Goal: Information Seeking & Learning: Learn about a topic

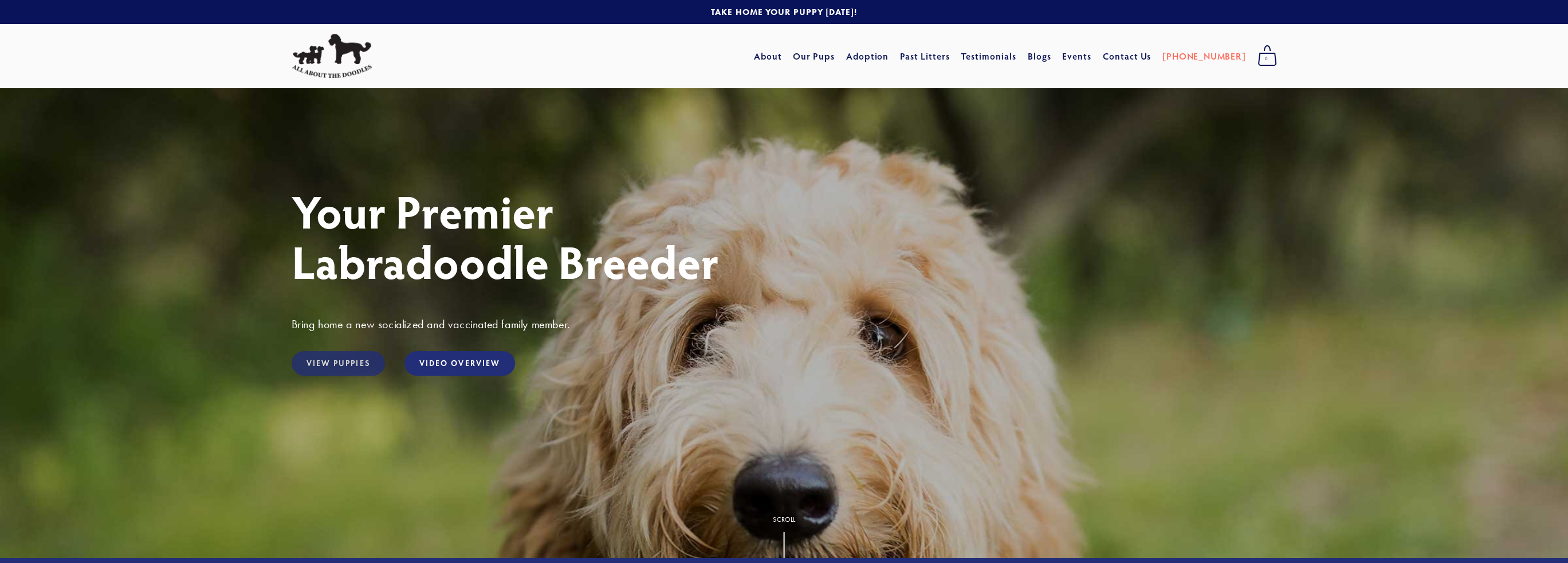
click at [326, 361] on link "View Puppies" at bounding box center [338, 364] width 93 height 25
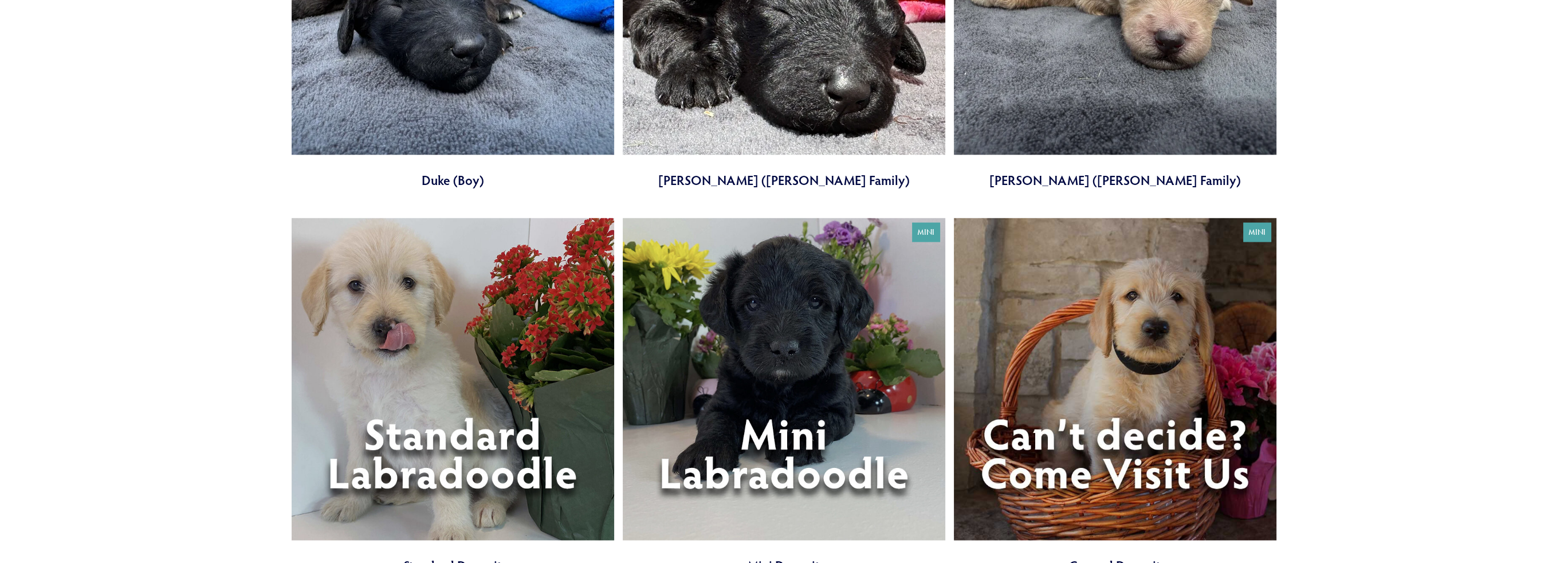
scroll to position [4470, 0]
click at [472, 399] on link at bounding box center [453, 396] width 322 height 357
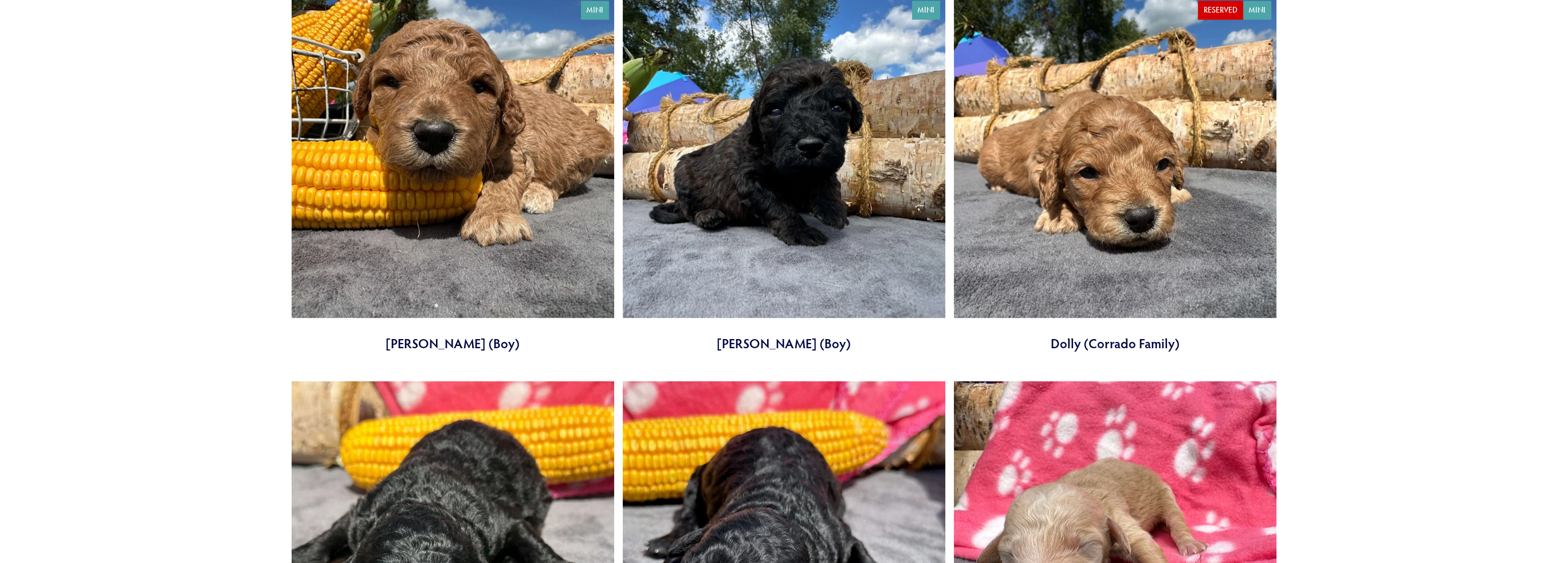
scroll to position [0, 0]
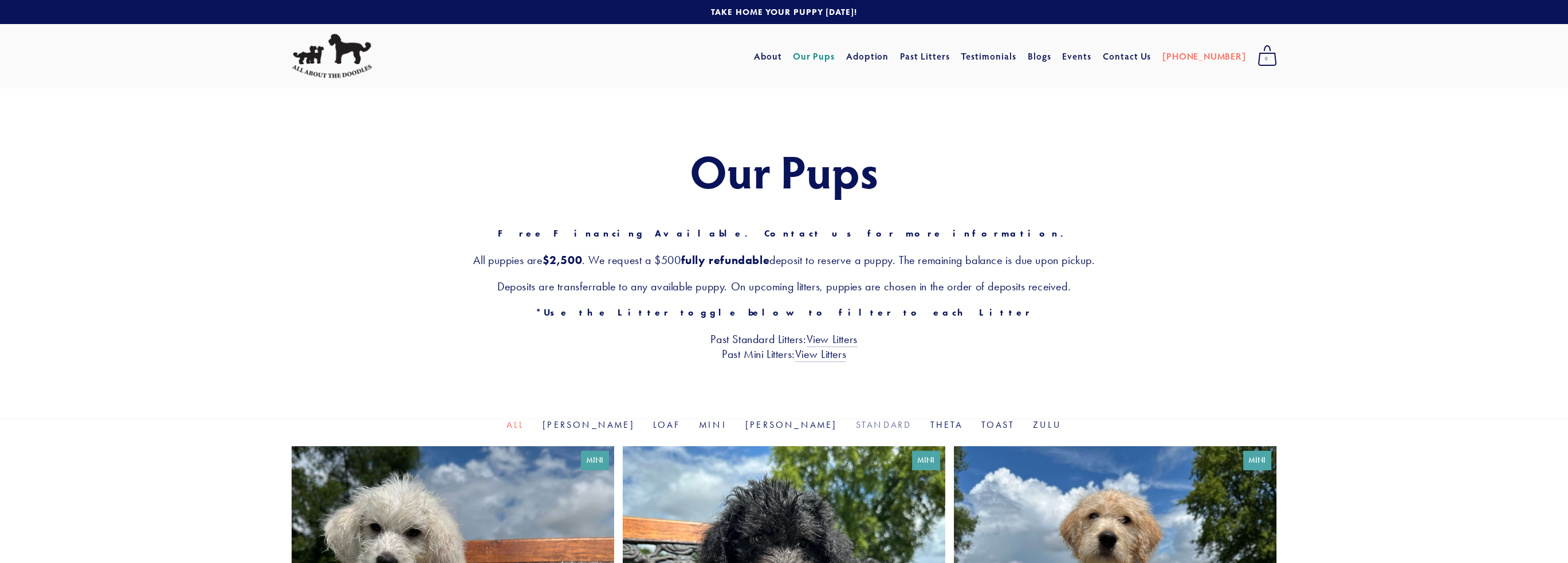
click at [856, 425] on link "Standard" at bounding box center [884, 425] width 56 height 11
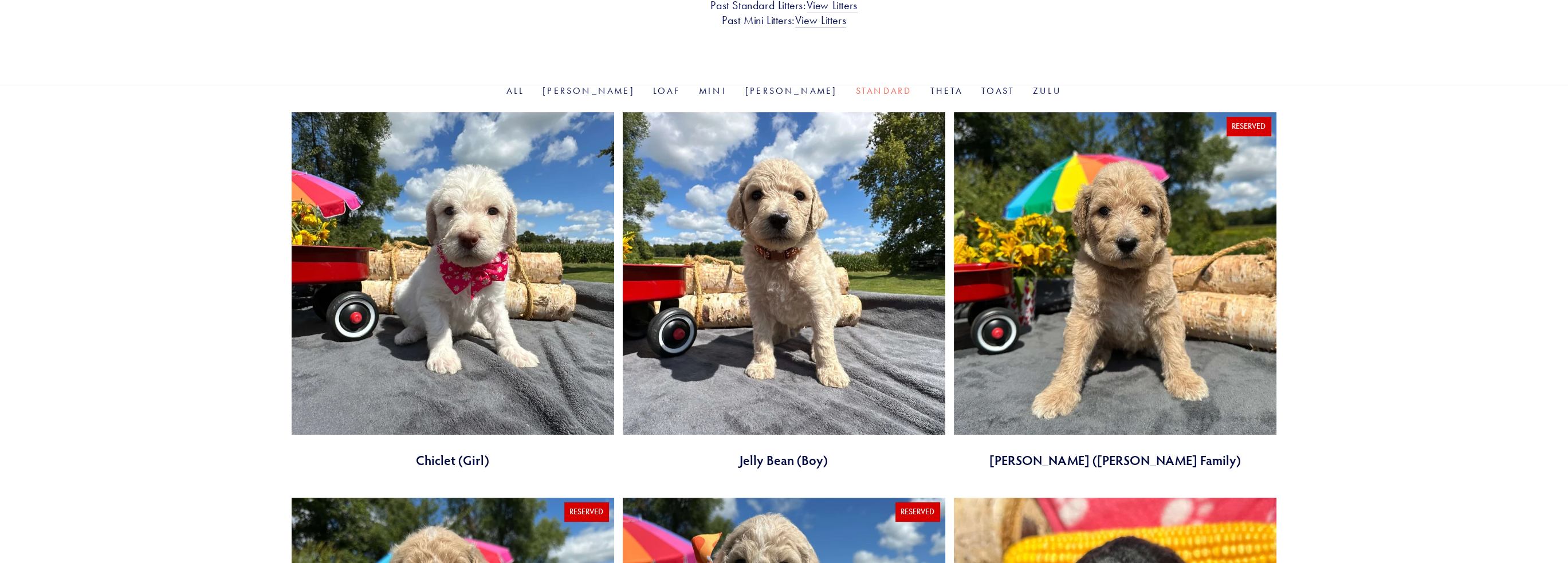
scroll to position [344, 0]
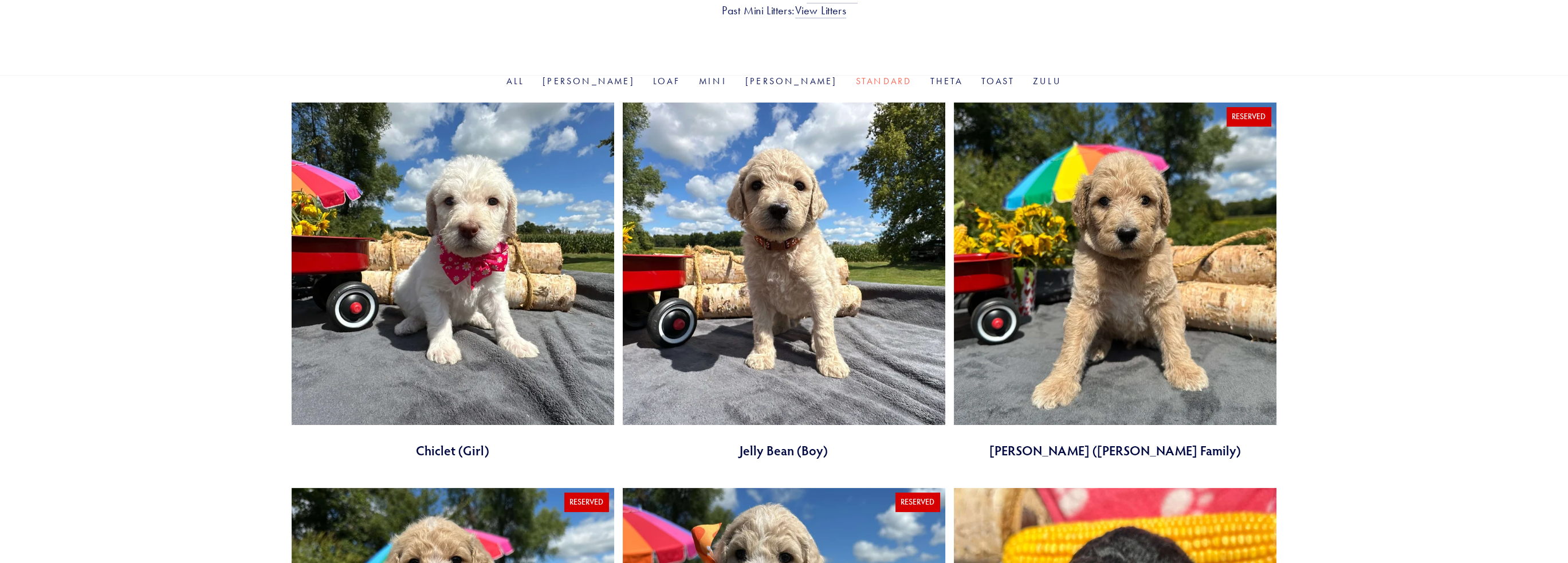
click at [752, 257] on link at bounding box center [784, 281] width 322 height 357
click at [472, 262] on link at bounding box center [453, 281] width 322 height 357
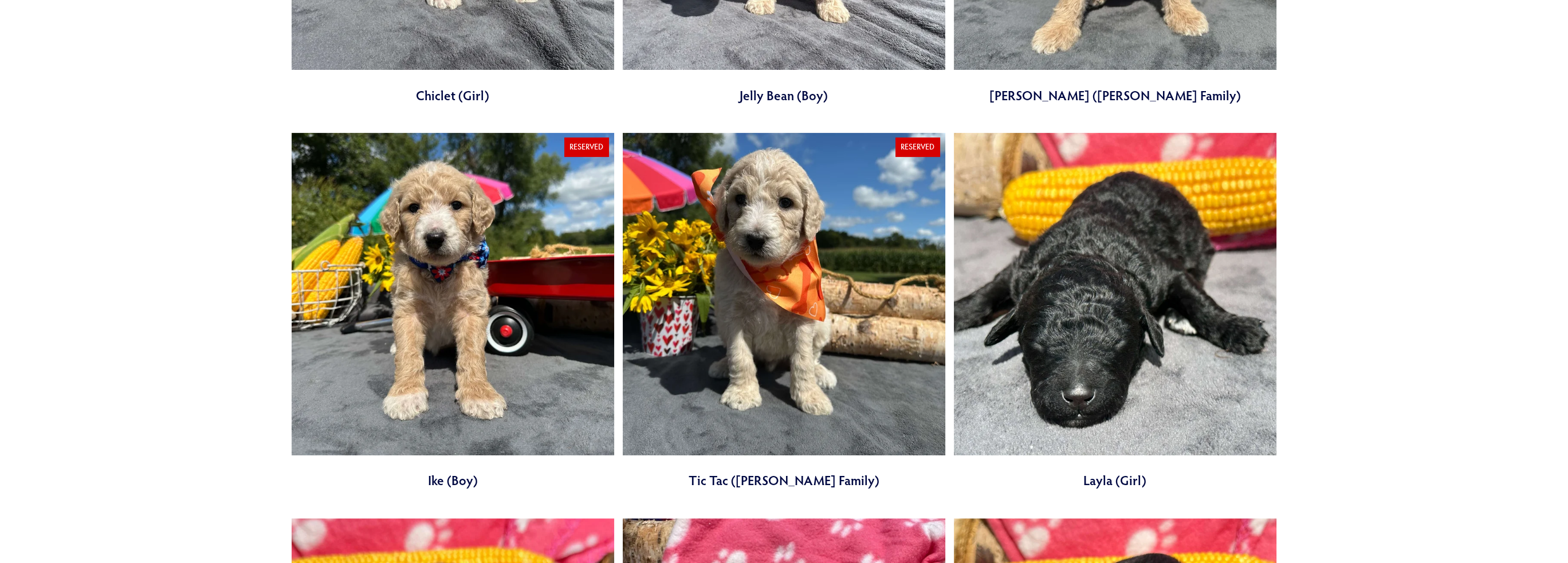
scroll to position [0, 0]
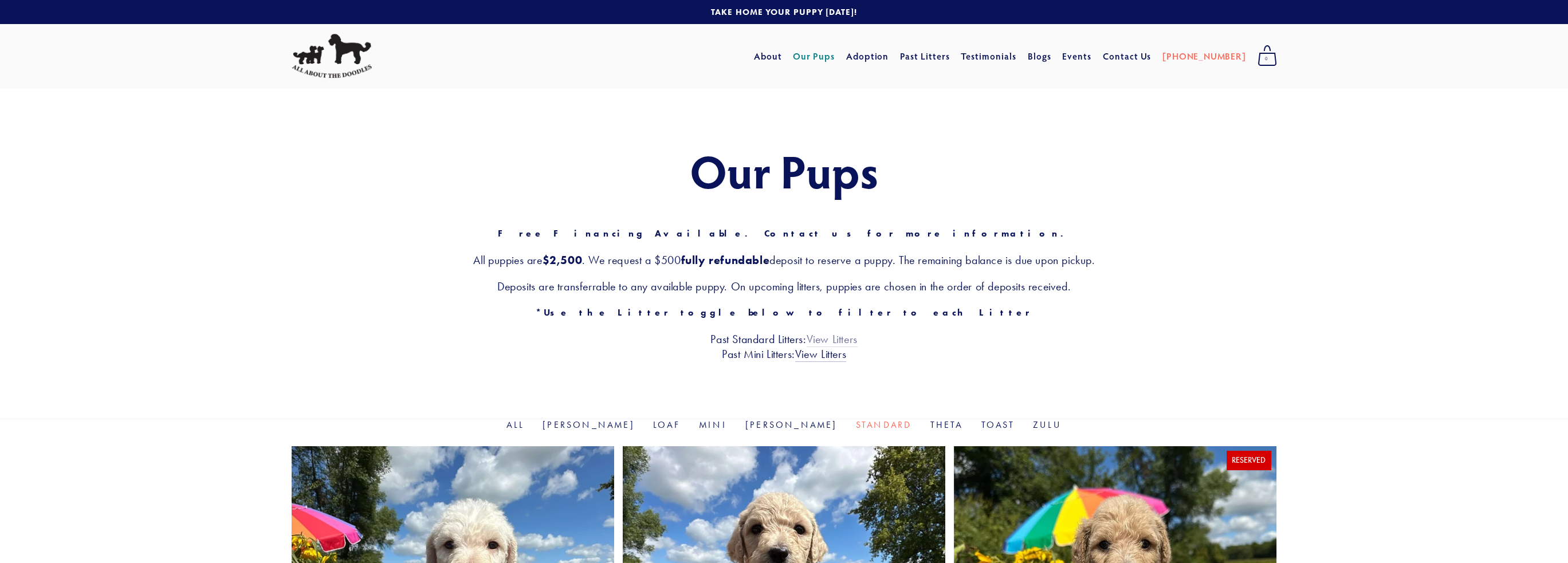
click at [840, 338] on link "View Litters" at bounding box center [832, 339] width 51 height 15
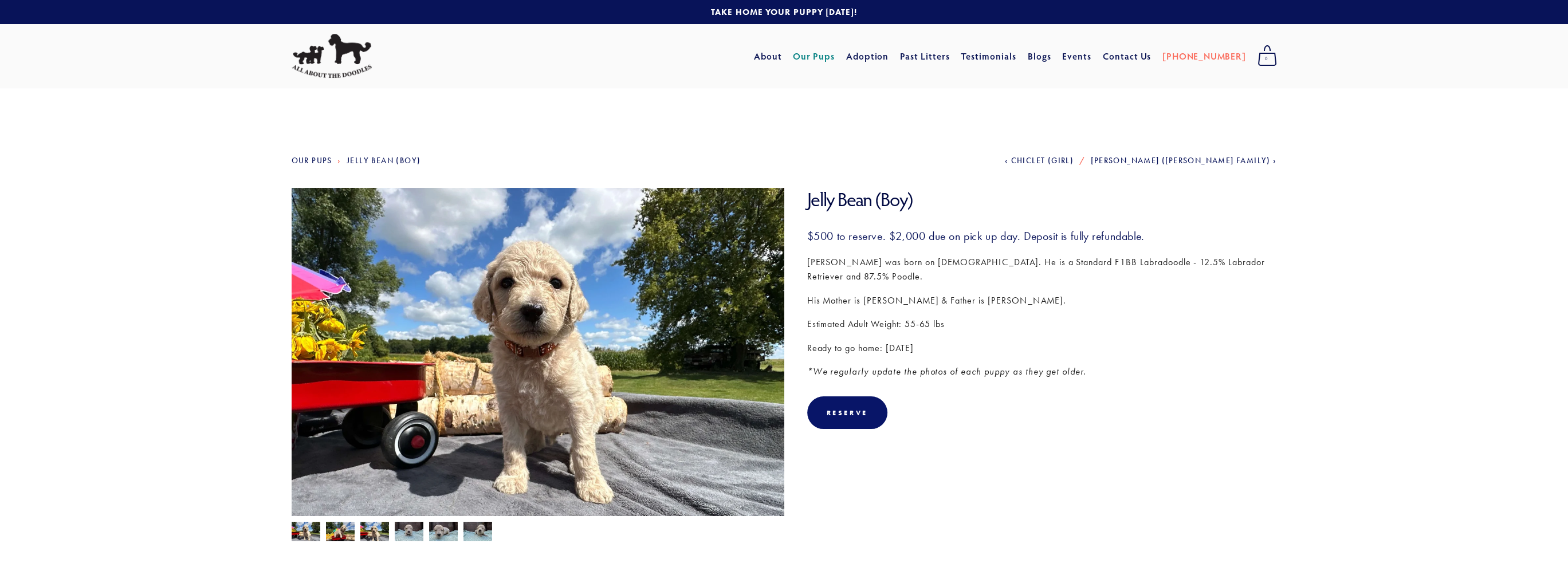
click at [724, 330] on img at bounding box center [538, 372] width 493 height 370
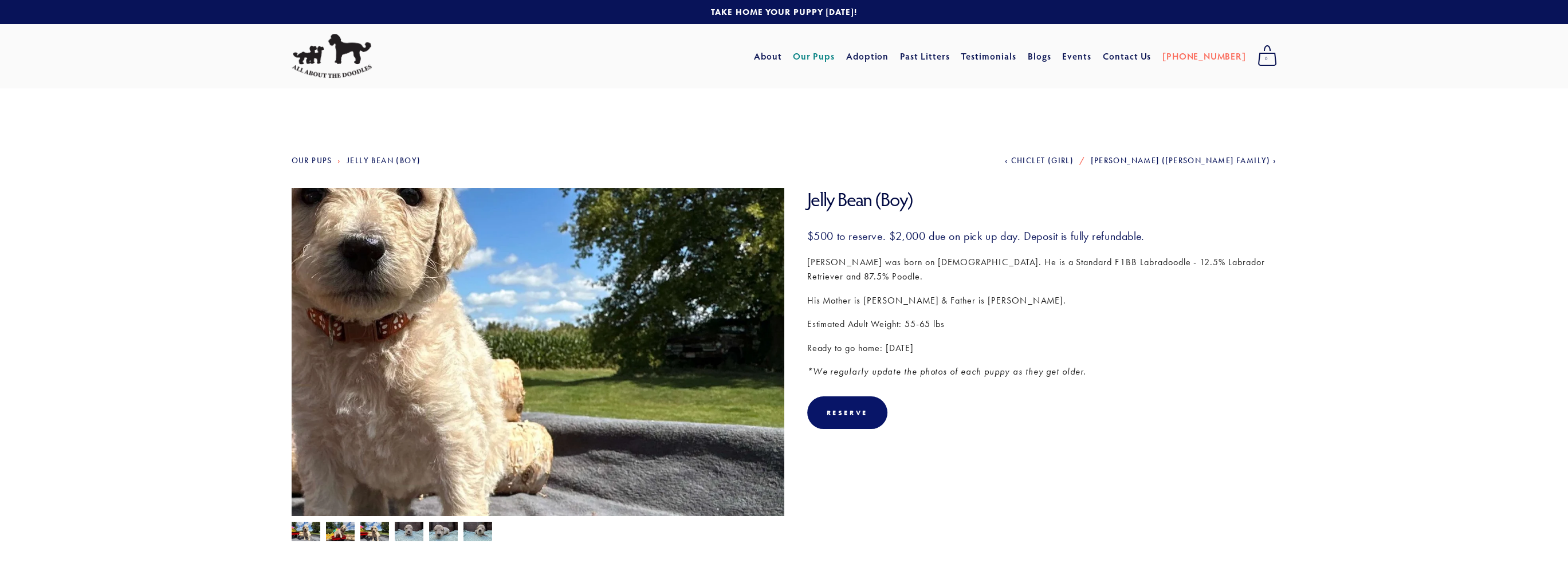
click at [701, 372] on img at bounding box center [538, 372] width 493 height 370
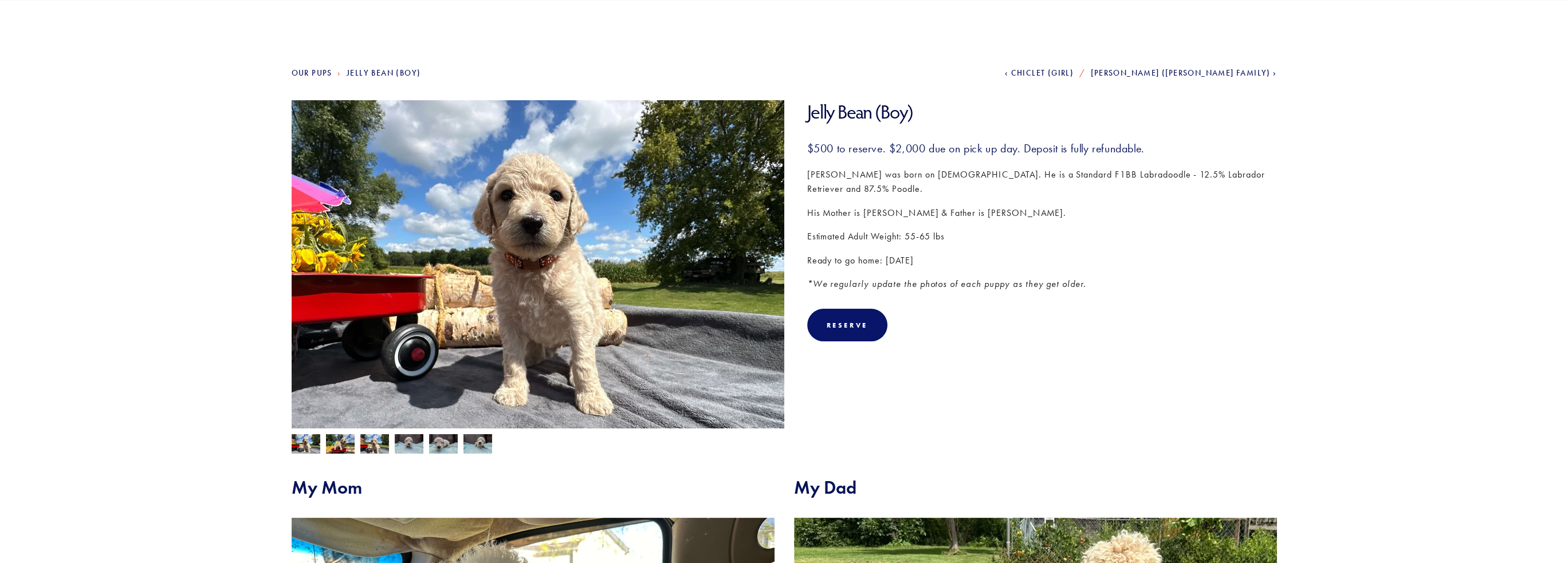
scroll to position [58, 0]
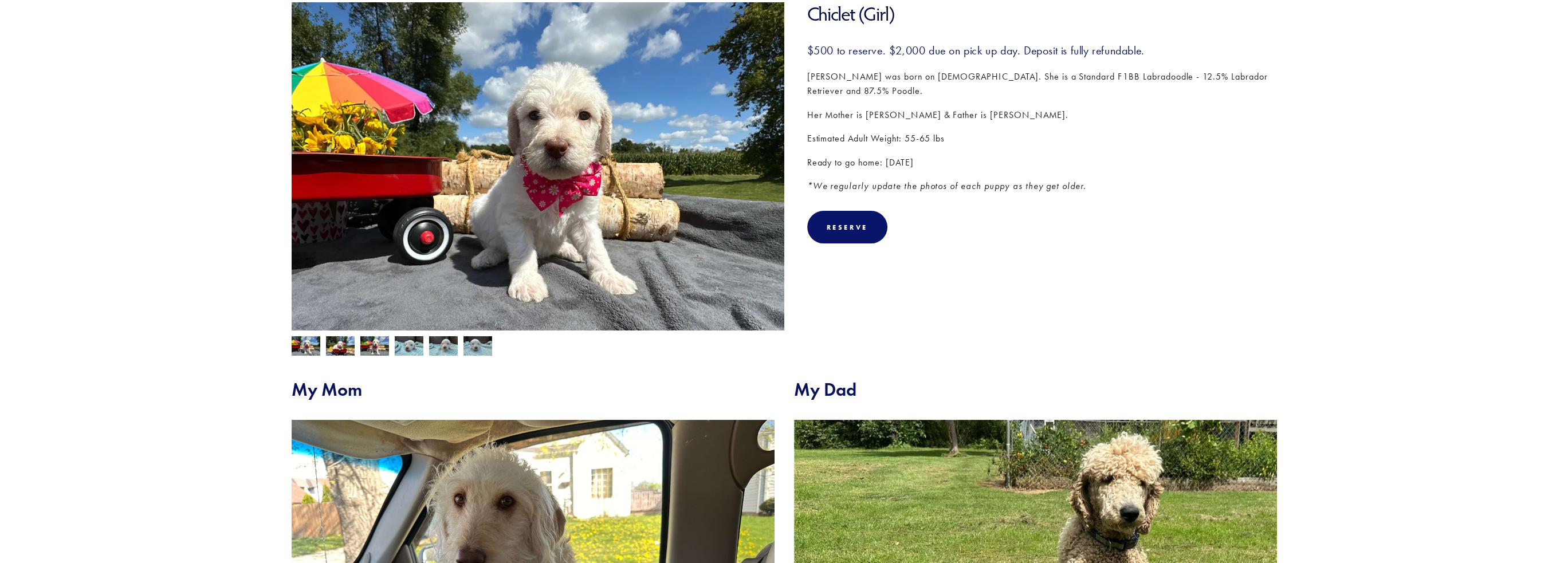
scroll to position [178, 0]
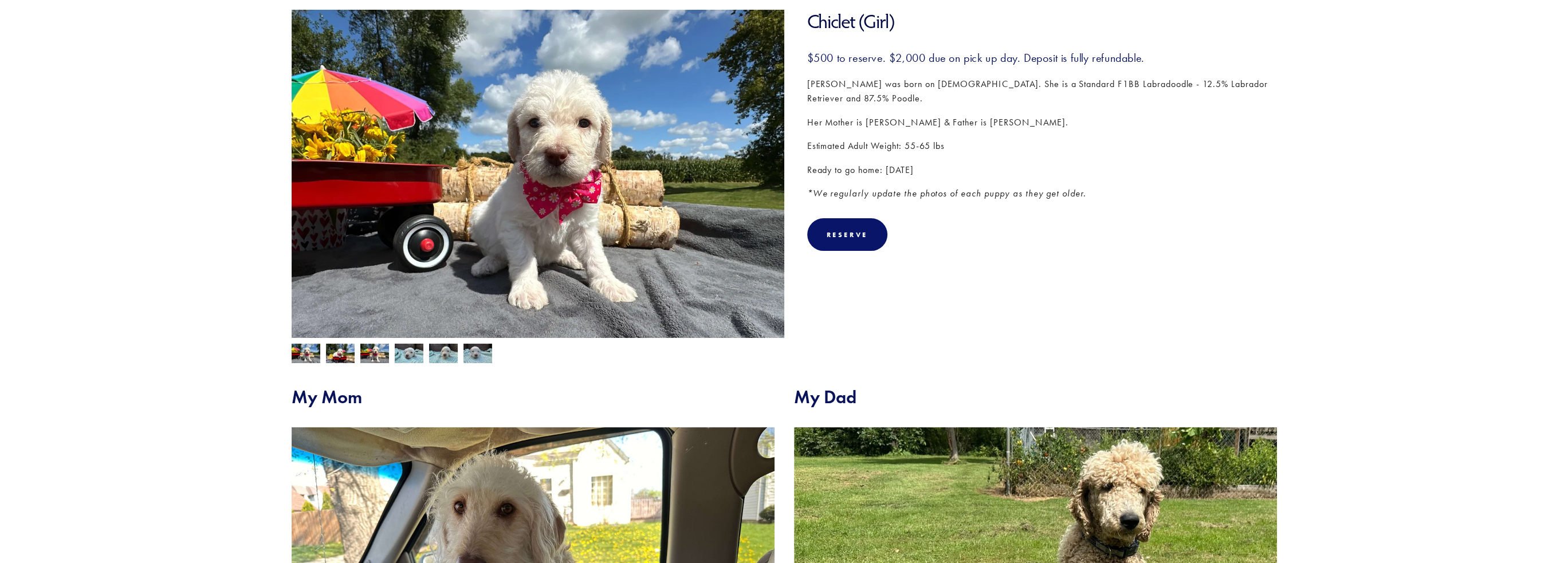
click at [619, 171] on img at bounding box center [538, 194] width 493 height 370
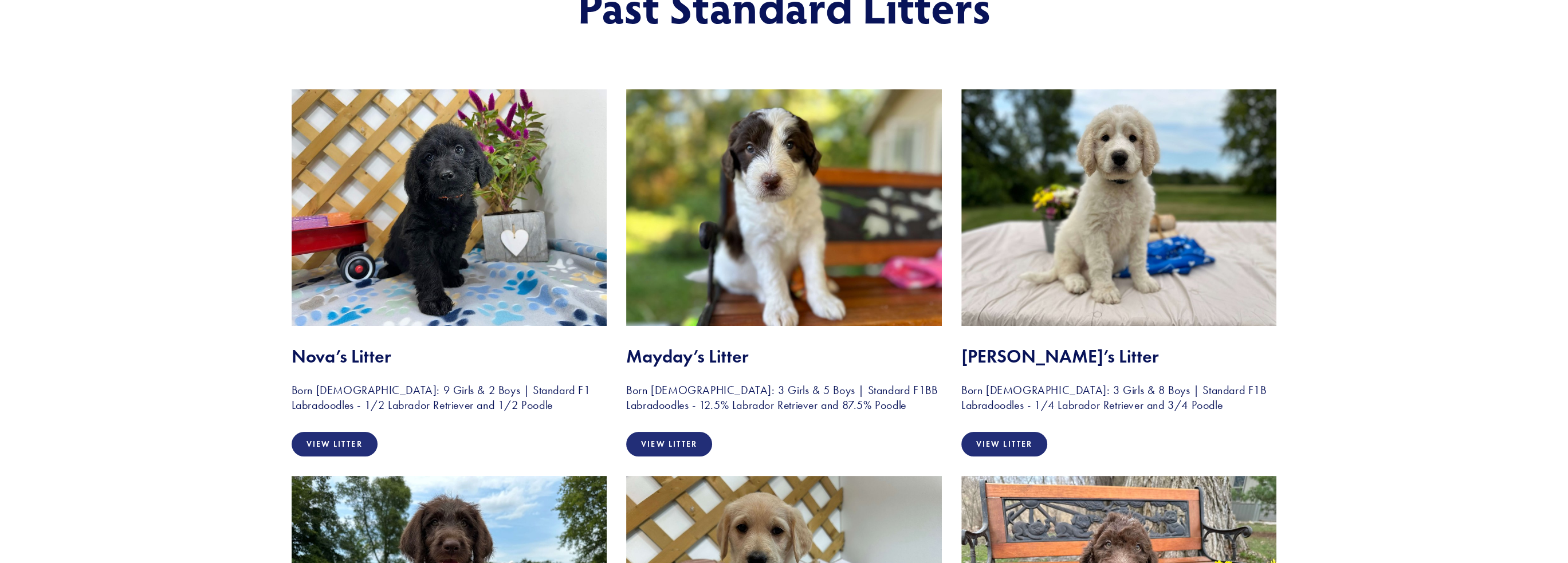
scroll to position [172, 0]
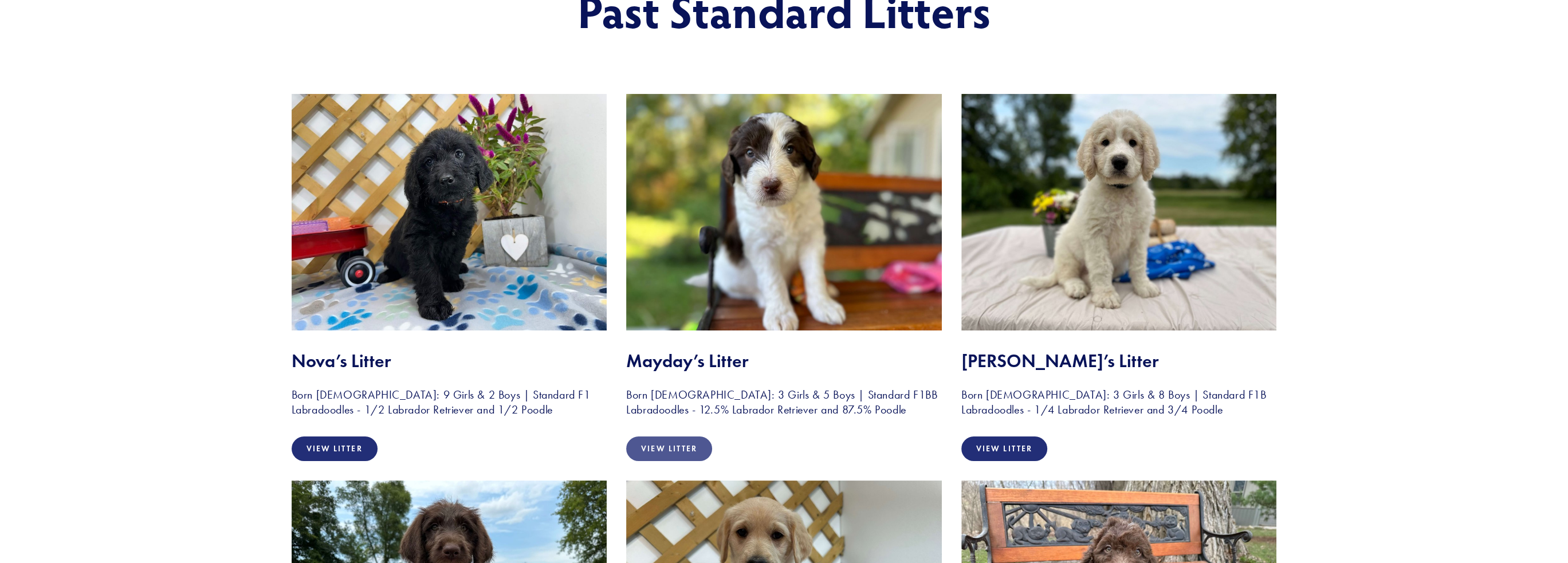
click at [671, 448] on link "View Litter" at bounding box center [669, 449] width 86 height 25
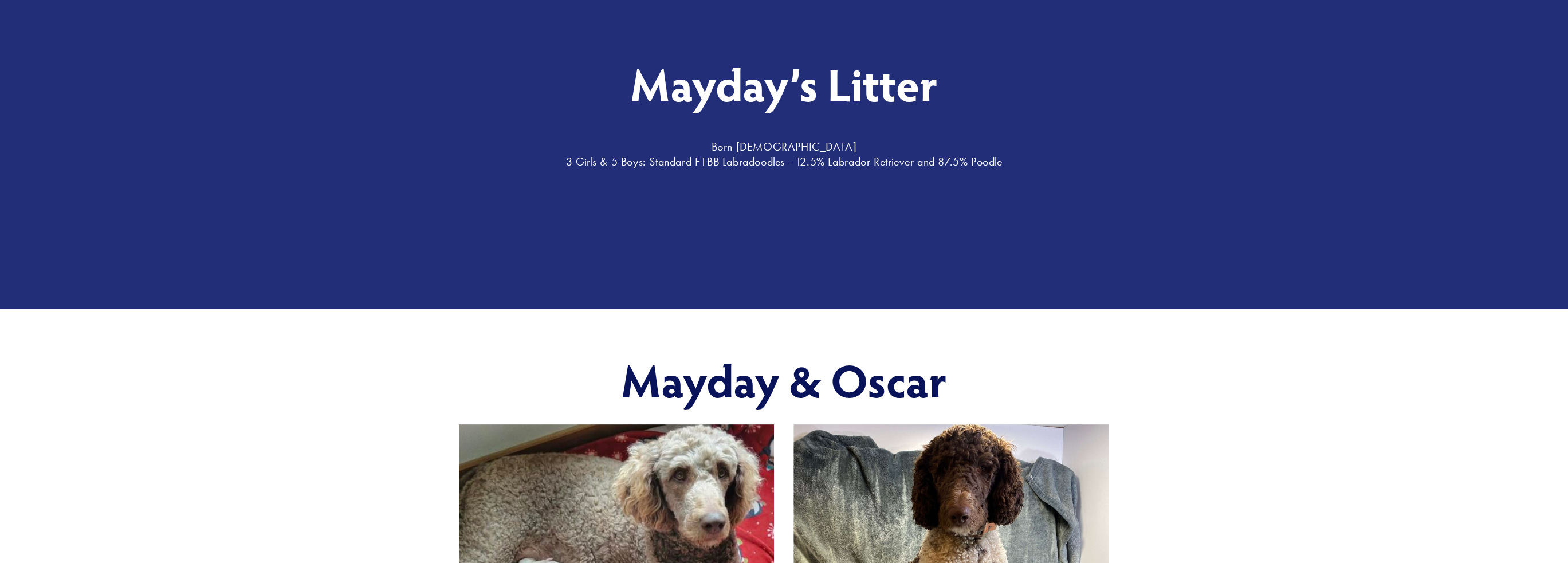
scroll to position [115, 0]
